Goal: Task Accomplishment & Management: Manage account settings

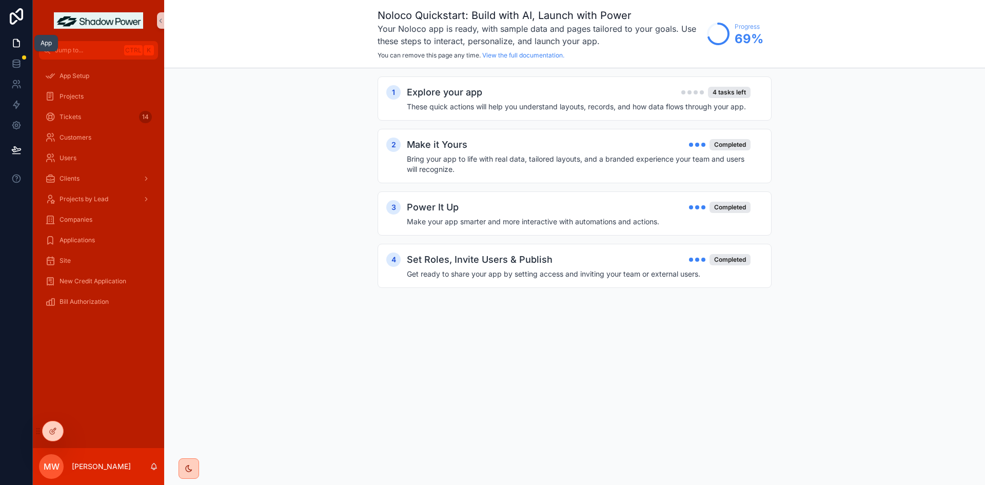
click at [12, 38] on icon at bounding box center [16, 43] width 10 height 10
click at [15, 17] on icon at bounding box center [16, 16] width 21 height 16
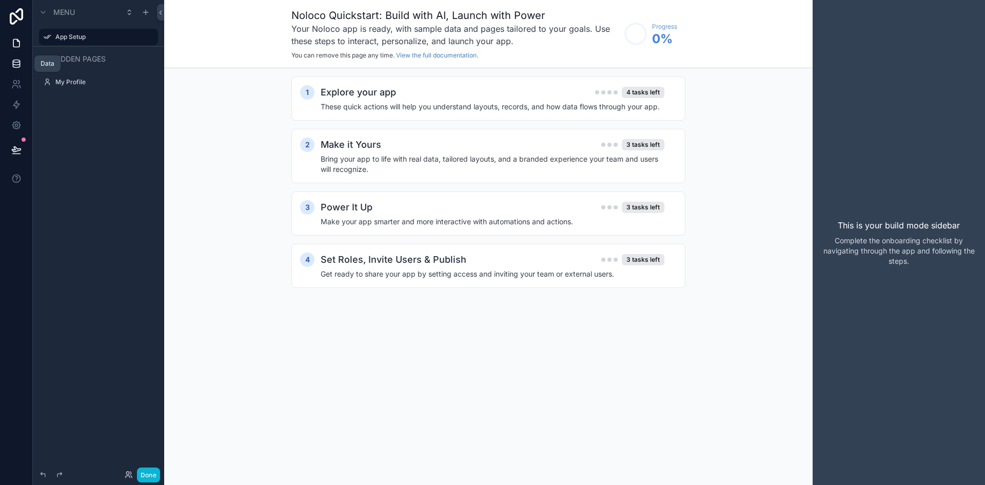
click at [17, 66] on icon at bounding box center [16, 63] width 10 height 10
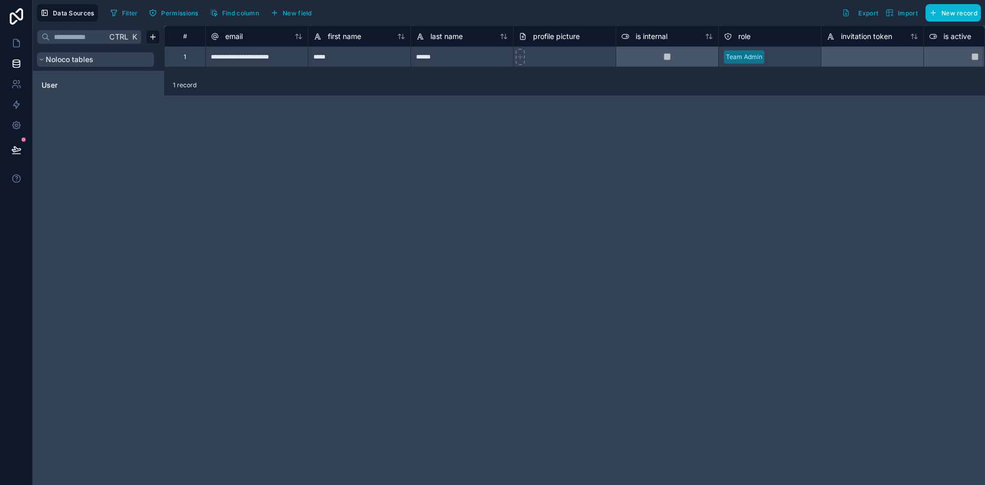
click at [67, 60] on span "Noloco tables" at bounding box center [70, 59] width 48 height 10
click at [68, 60] on span "Noloco tables" at bounding box center [70, 59] width 48 height 10
click at [18, 49] on link at bounding box center [16, 43] width 32 height 21
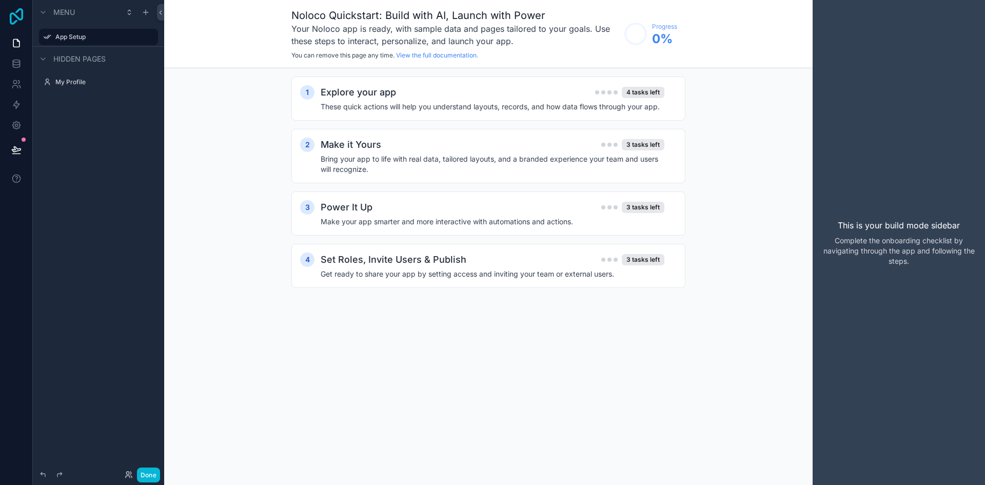
click at [18, 13] on icon at bounding box center [16, 16] width 21 height 16
click at [12, 125] on icon at bounding box center [16, 125] width 10 height 10
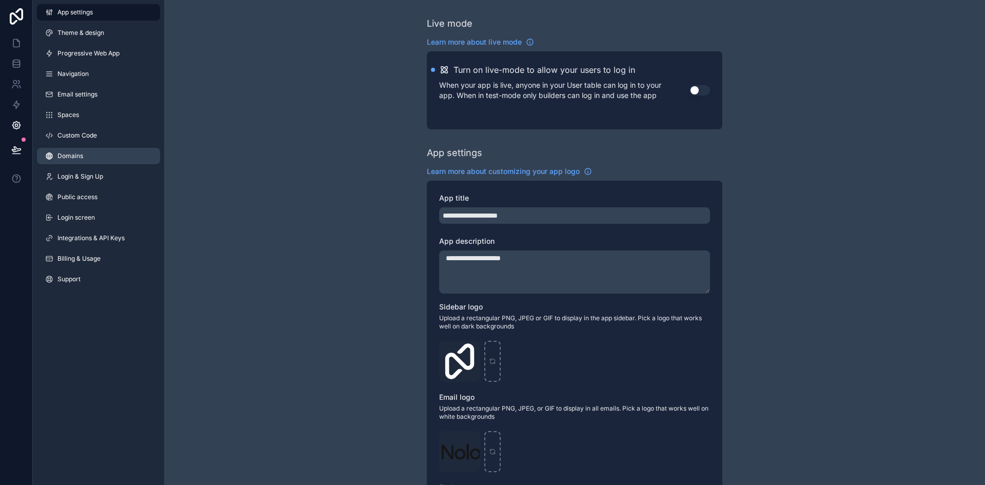
click at [80, 154] on span "Domains" at bounding box center [70, 156] width 26 height 8
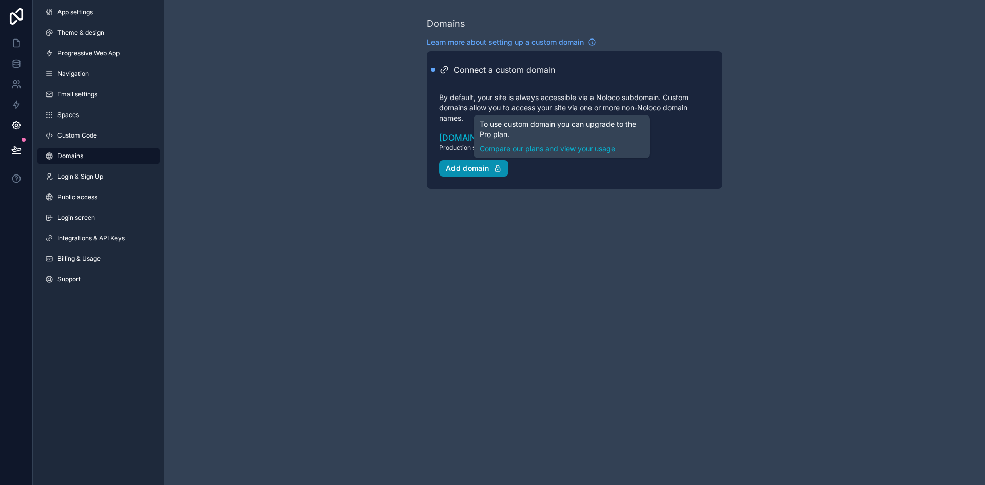
click at [478, 166] on div "Add domain" at bounding box center [474, 168] width 56 height 9
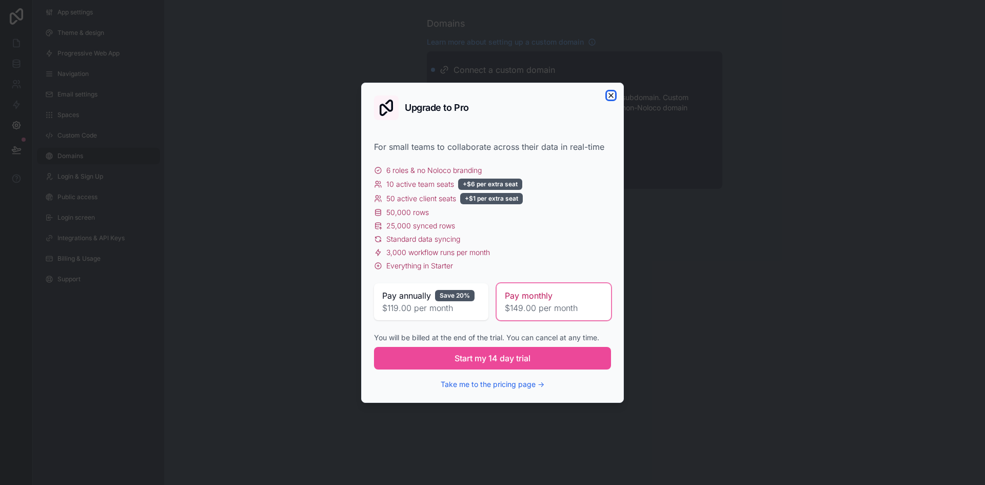
click at [609, 94] on icon "button" at bounding box center [611, 95] width 8 height 8
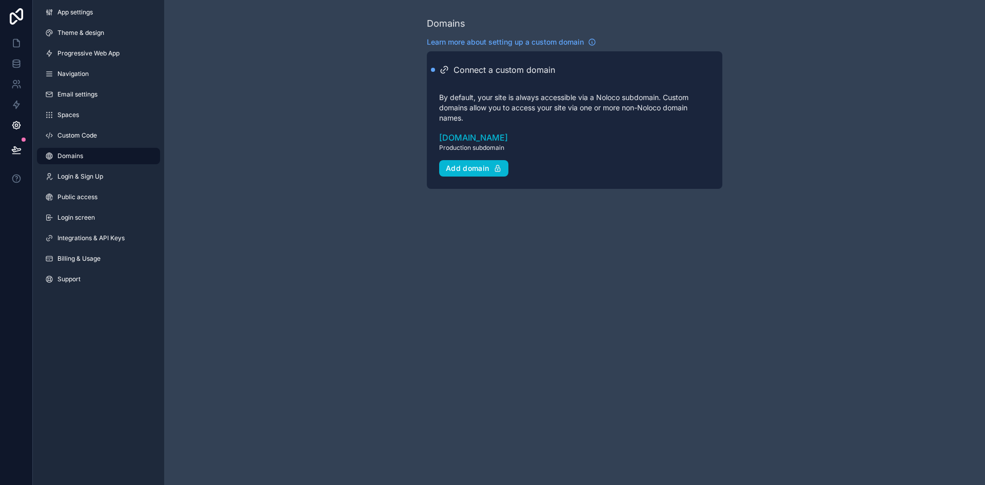
click at [889, 88] on div "Domains Learn more about setting up a custom domain Connect a custom domain By …" at bounding box center [574, 102] width 821 height 205
click at [783, 92] on div "Domains Learn more about setting up a custom domain Connect a custom domain By …" at bounding box center [574, 102] width 821 height 205
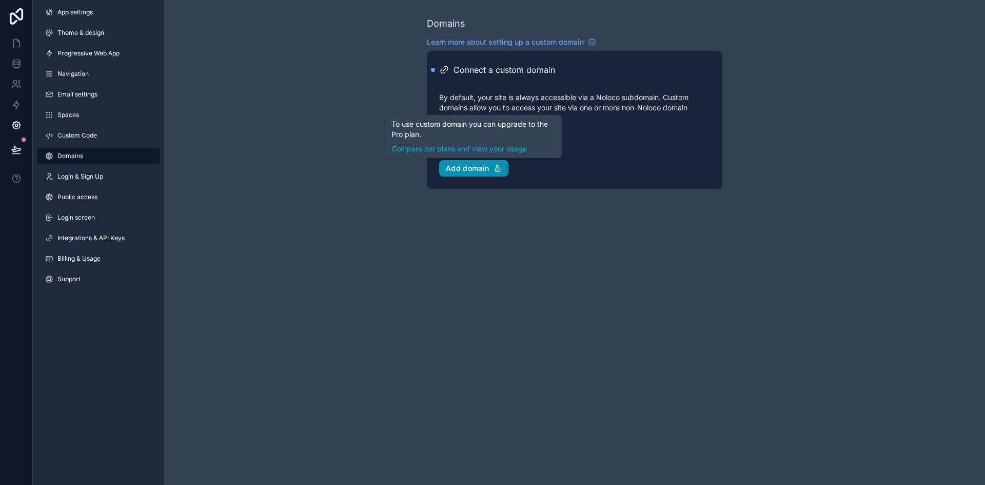
click at [478, 165] on div "Add domain" at bounding box center [474, 168] width 56 height 9
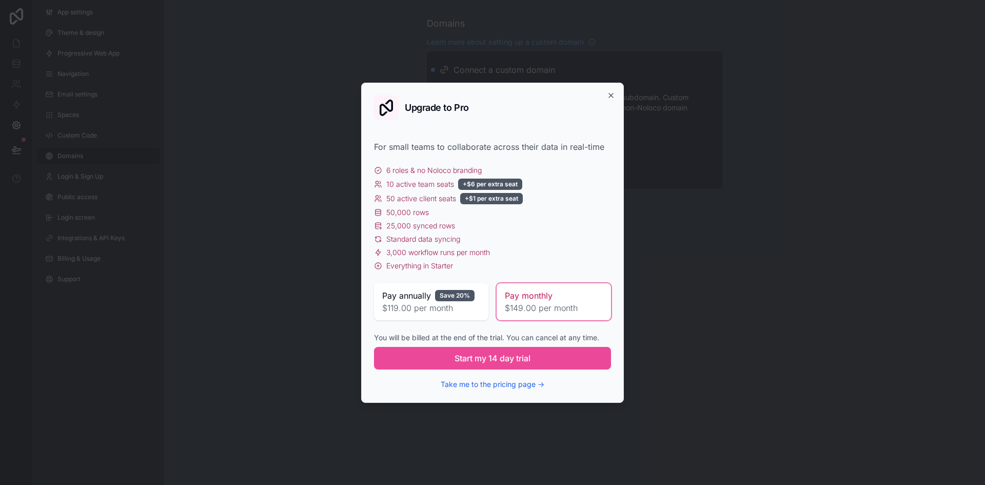
click at [428, 308] on span "$119.00 per month" at bounding box center [431, 308] width 98 height 12
click at [541, 303] on span "$149.00 per month" at bounding box center [554, 308] width 98 height 12
click at [613, 94] on icon "button" at bounding box center [611, 95] width 8 height 8
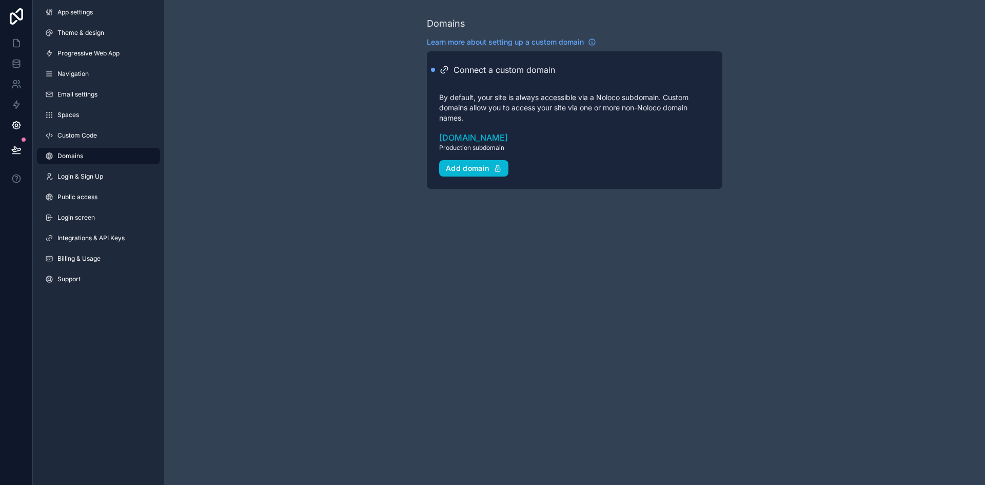
drag, startPoint x: 238, startPoint y: 120, endPoint x: 227, endPoint y: 105, distance: 18.3
click at [239, 118] on div "Domains Learn more about setting up a custom domain Connect a custom domain By …" at bounding box center [574, 102] width 821 height 205
click at [15, 61] on icon at bounding box center [16, 63] width 10 height 10
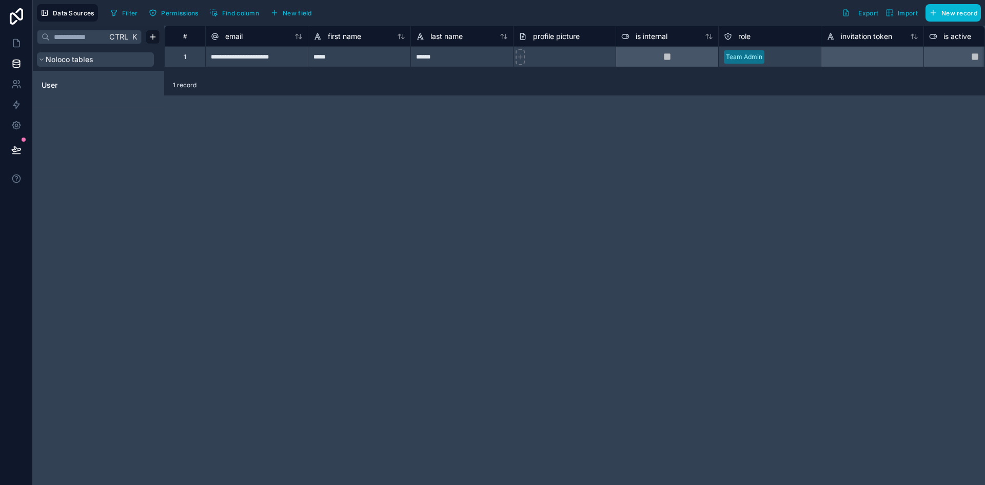
click at [41, 57] on icon at bounding box center [41, 59] width 6 height 6
click at [83, 10] on span "Data Sources" at bounding box center [74, 13] width 42 height 8
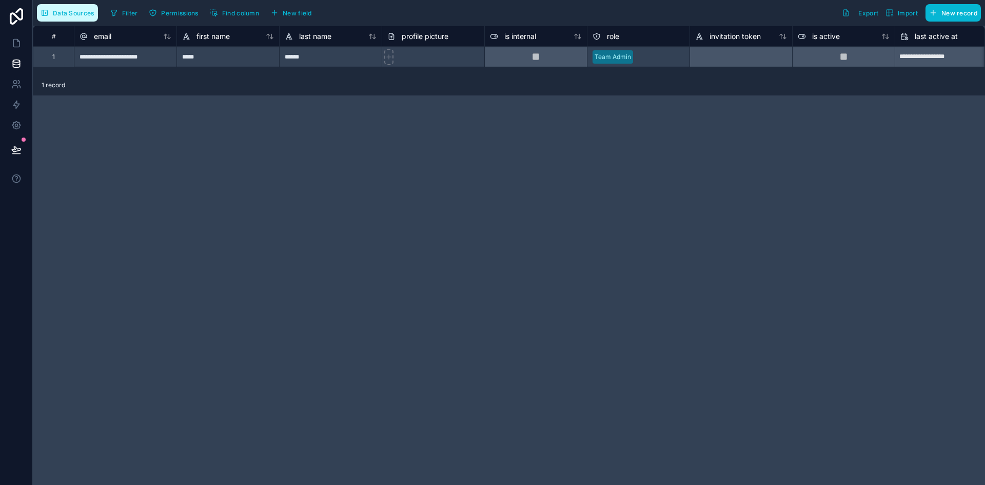
click at [83, 10] on span "Data Sources" at bounding box center [74, 13] width 42 height 8
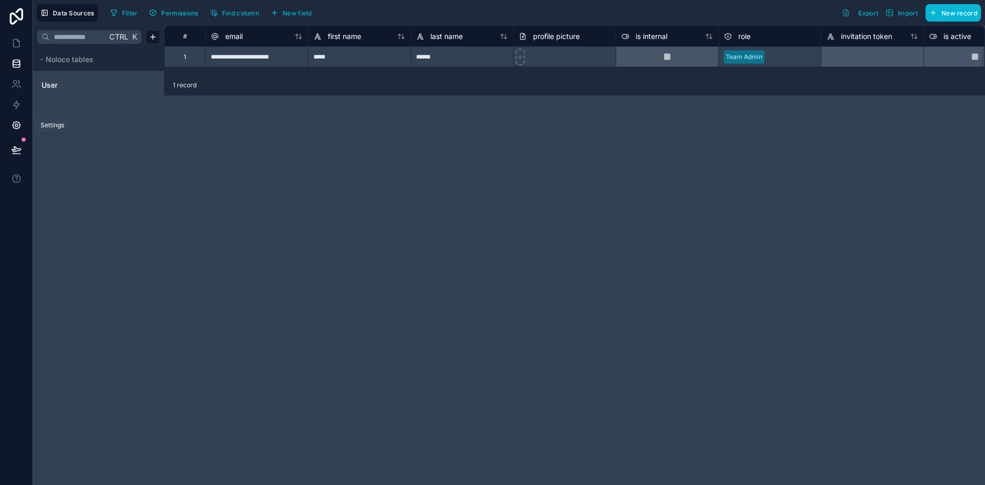
click at [24, 129] on link at bounding box center [16, 125] width 32 height 21
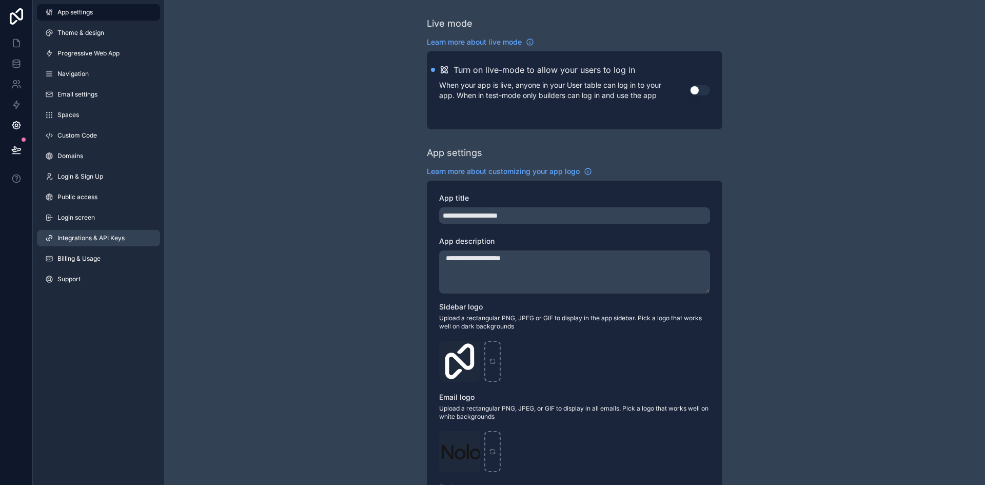
click at [94, 239] on span "Integrations & API Keys" at bounding box center [90, 238] width 67 height 8
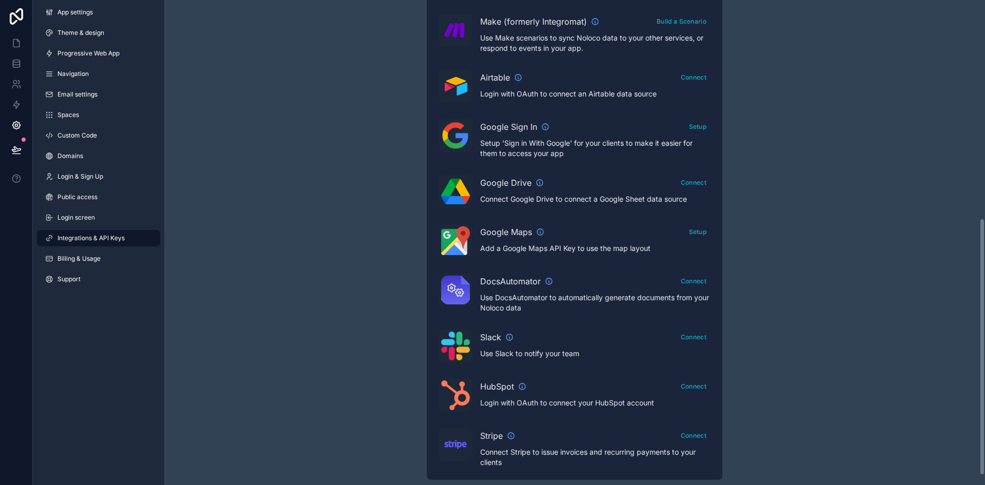
scroll to position [429, 0]
